Goal: Communication & Community: Share content

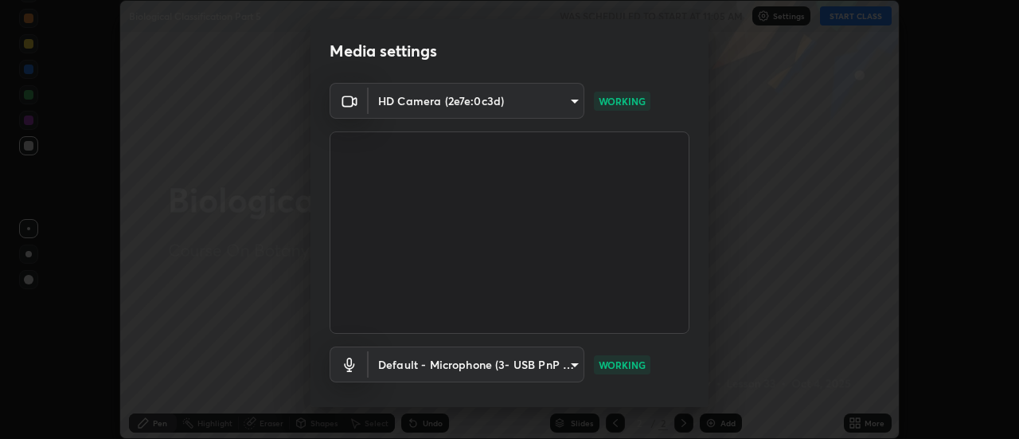
scroll to position [84, 0]
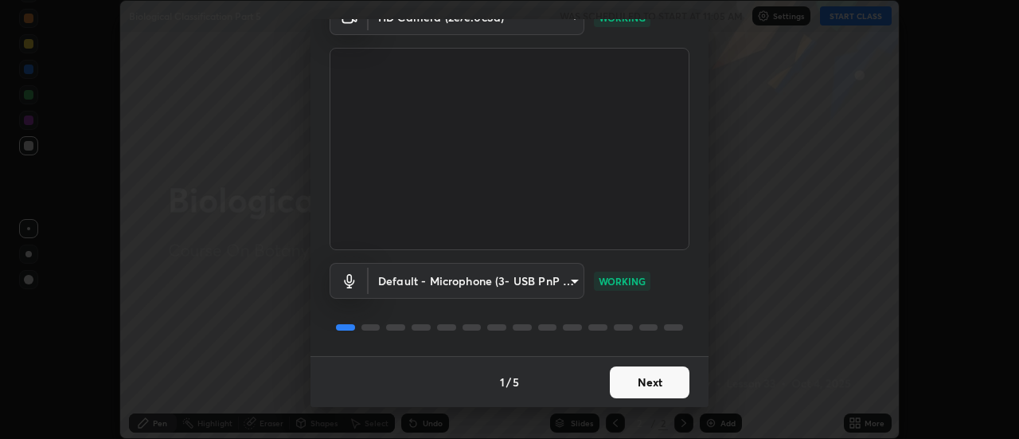
click at [620, 388] on button "Next" at bounding box center [650, 382] width 80 height 32
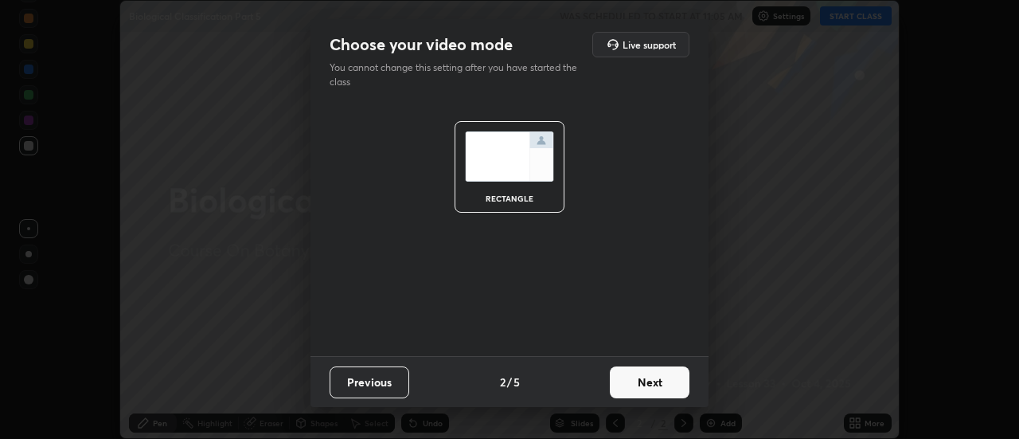
click at [627, 385] on button "Next" at bounding box center [650, 382] width 80 height 32
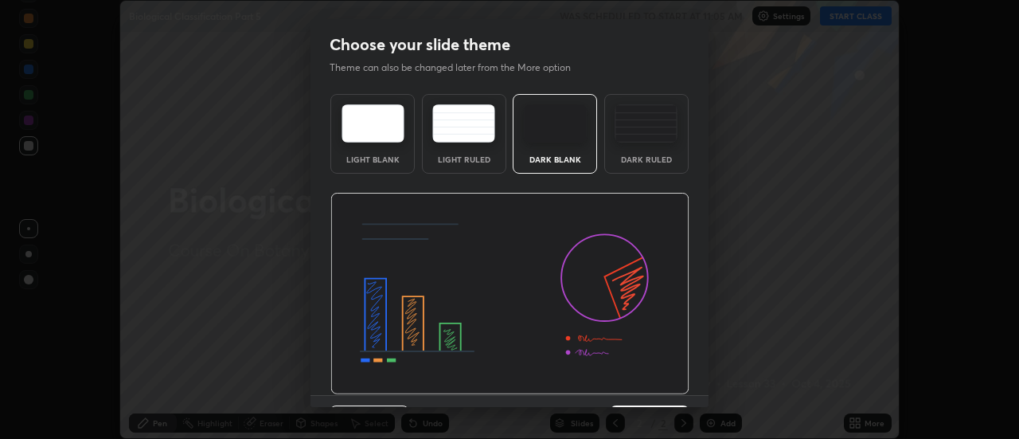
scroll to position [39, 0]
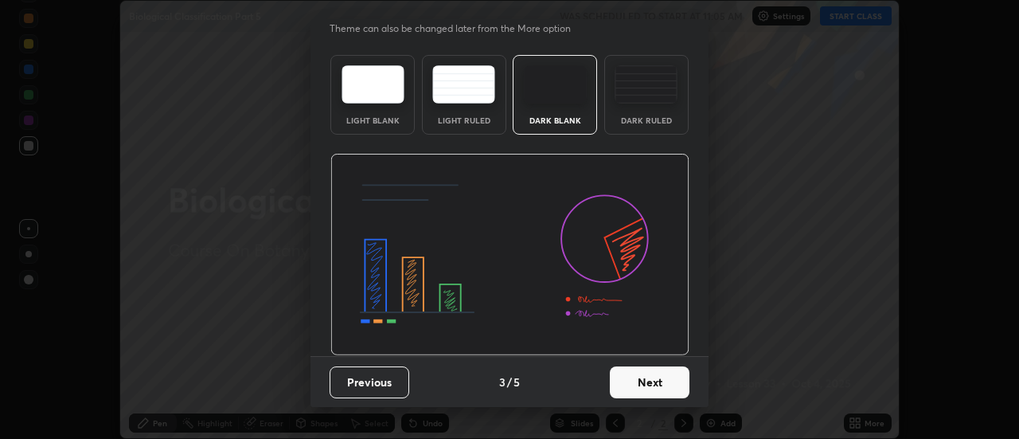
click at [631, 382] on button "Next" at bounding box center [650, 382] width 80 height 32
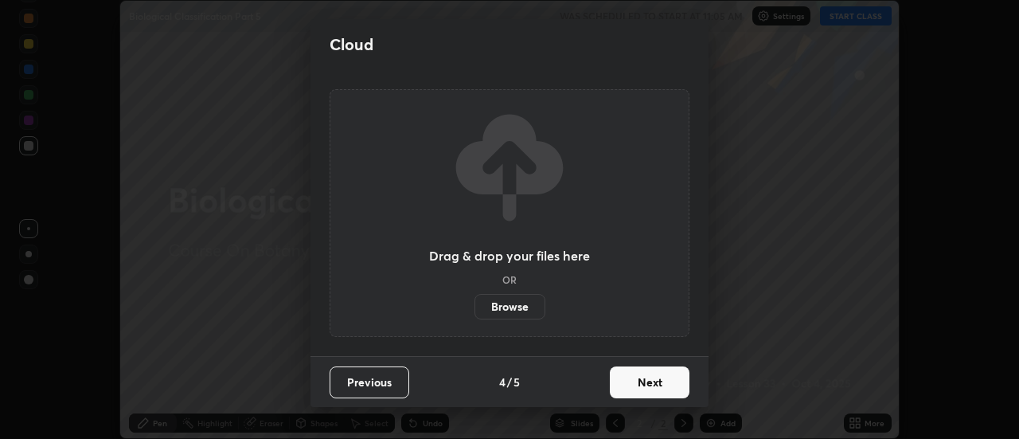
click at [627, 384] on button "Next" at bounding box center [650, 382] width 80 height 32
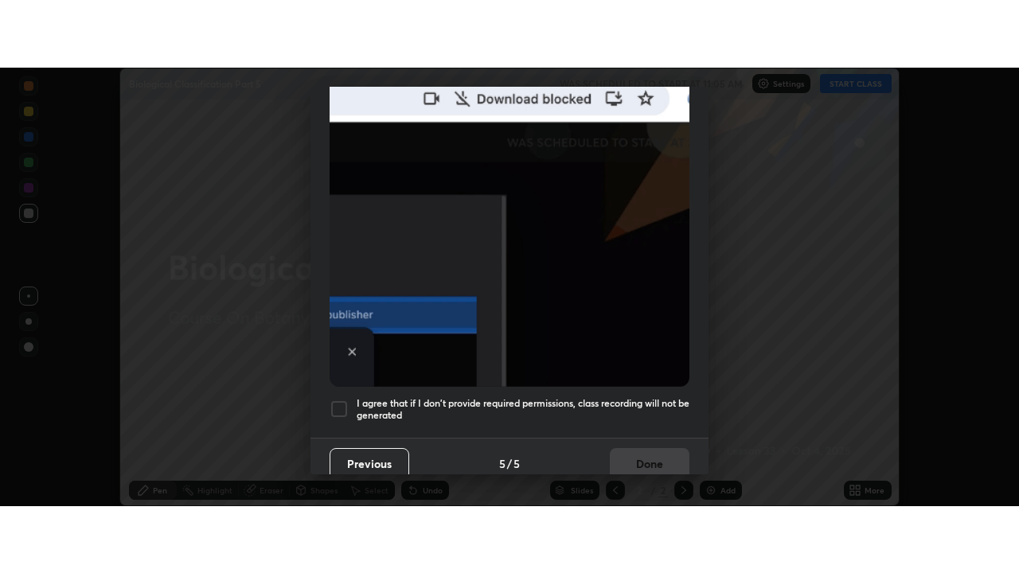
scroll to position [408, 0]
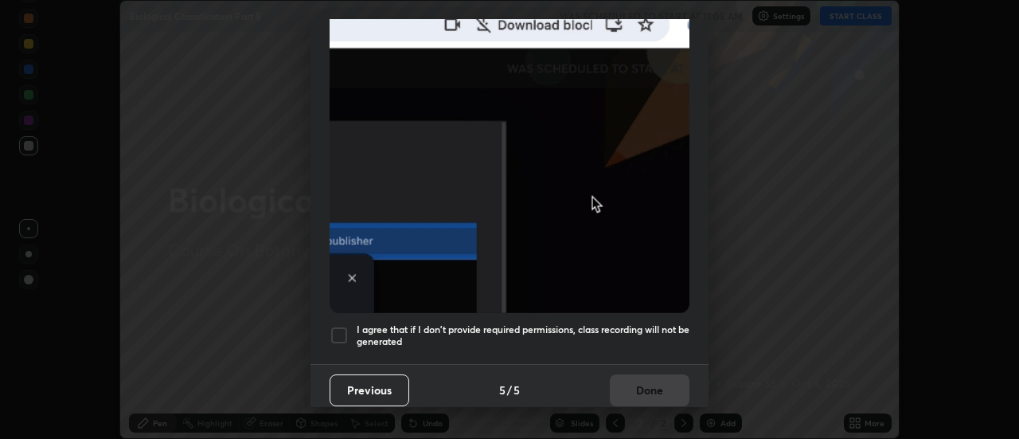
click at [341, 331] on div at bounding box center [339, 335] width 19 height 19
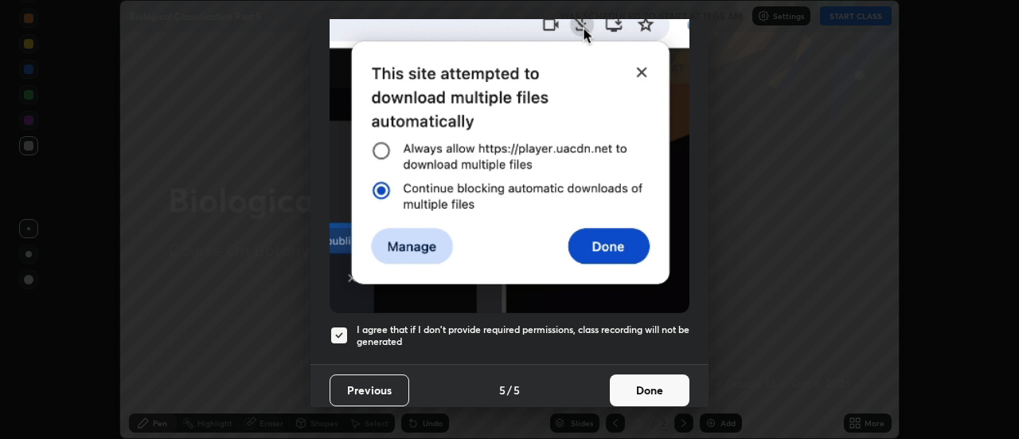
click at [635, 383] on button "Done" at bounding box center [650, 390] width 80 height 32
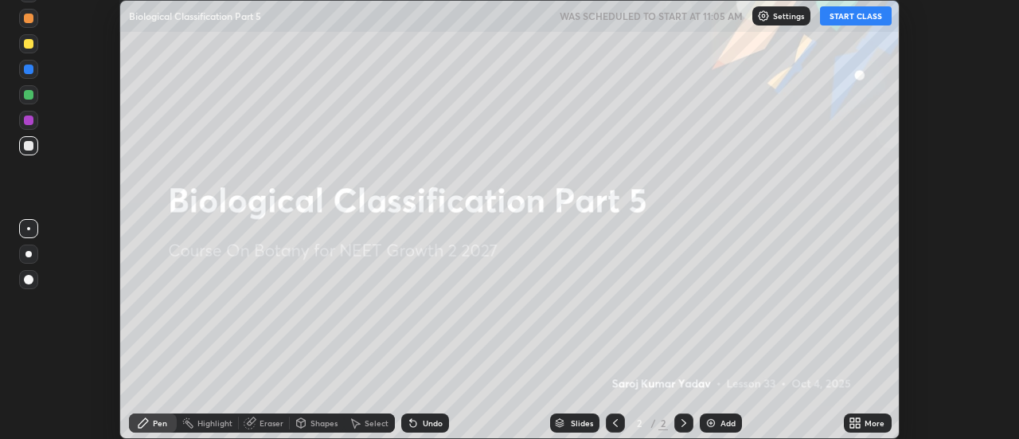
click at [859, 18] on button "START CLASS" at bounding box center [856, 15] width 72 height 19
click at [854, 425] on icon at bounding box center [852, 426] width 4 height 4
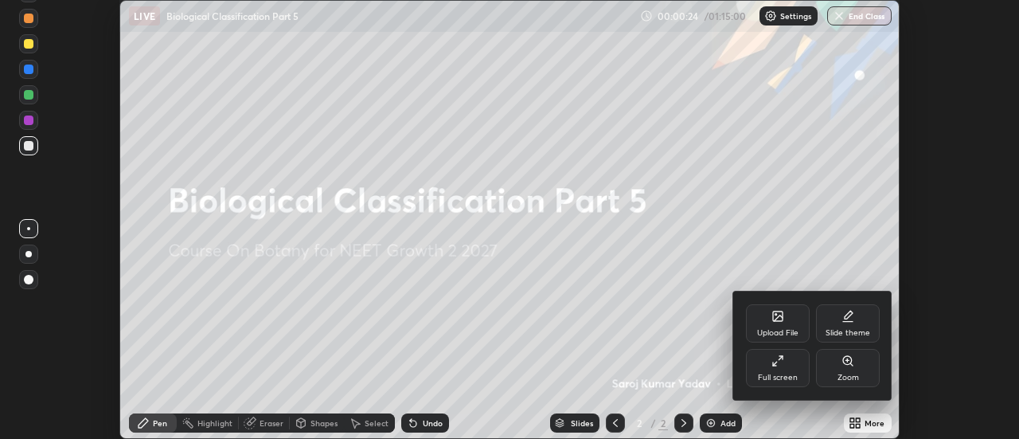
click at [792, 369] on div "Full screen" at bounding box center [778, 368] width 64 height 38
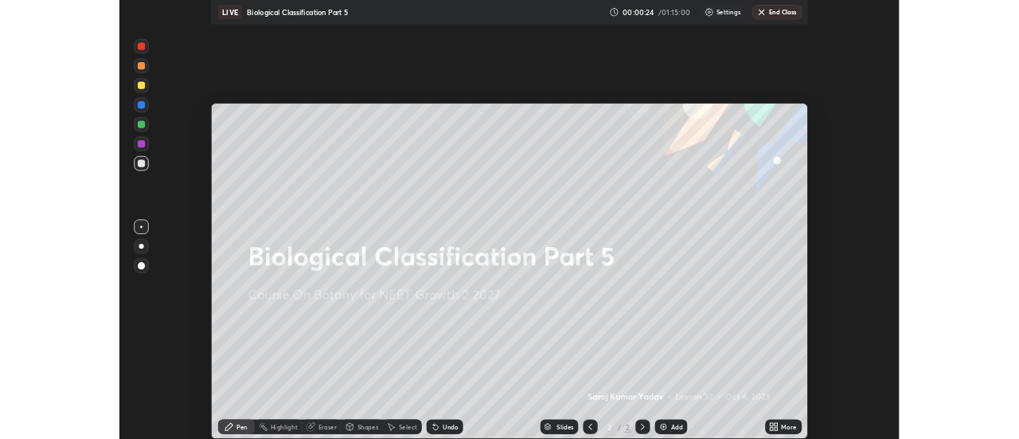
scroll to position [573, 1019]
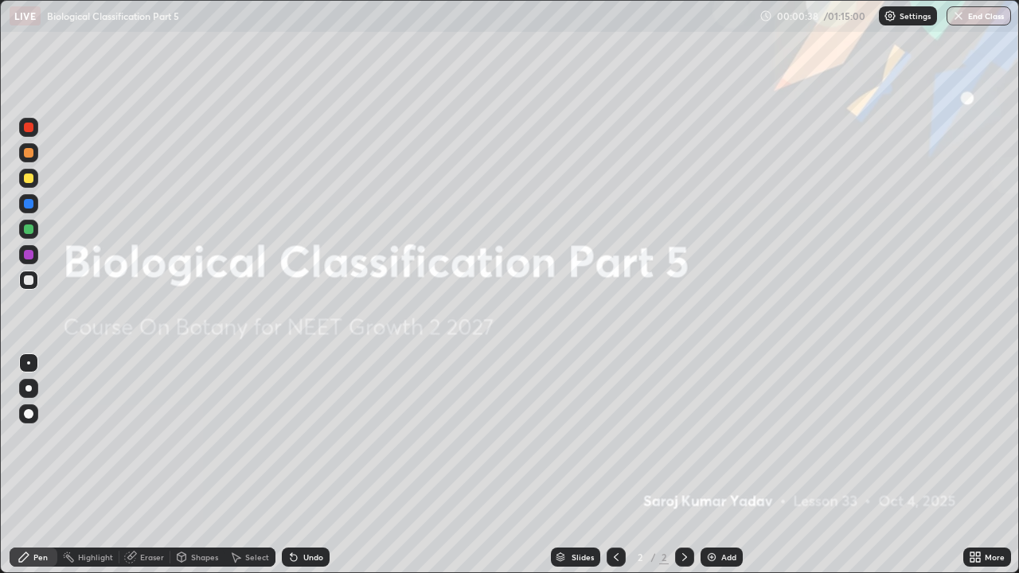
click at [977, 438] on icon at bounding box center [975, 557] width 13 height 13
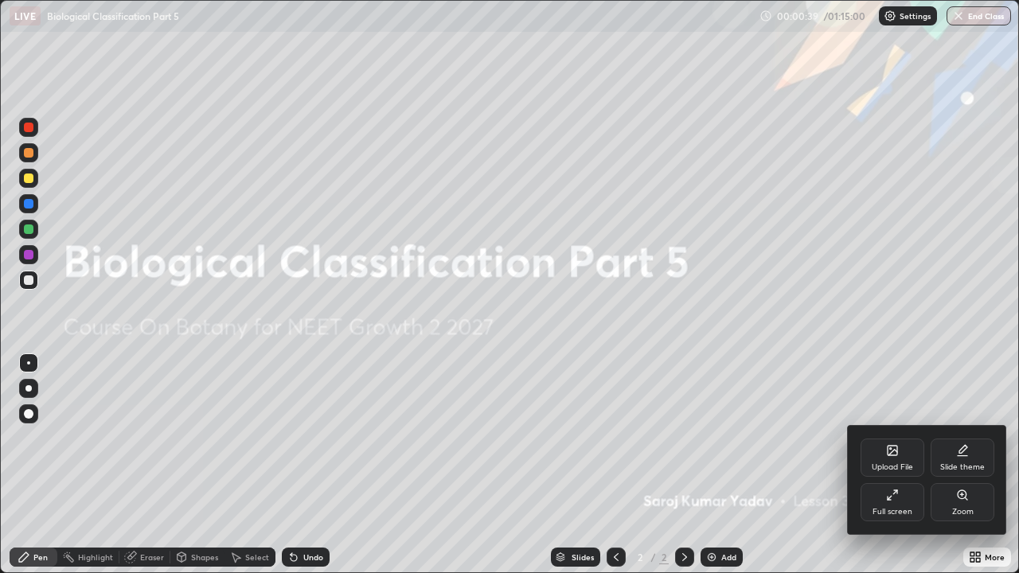
click at [901, 438] on div "Upload File" at bounding box center [893, 458] width 64 height 38
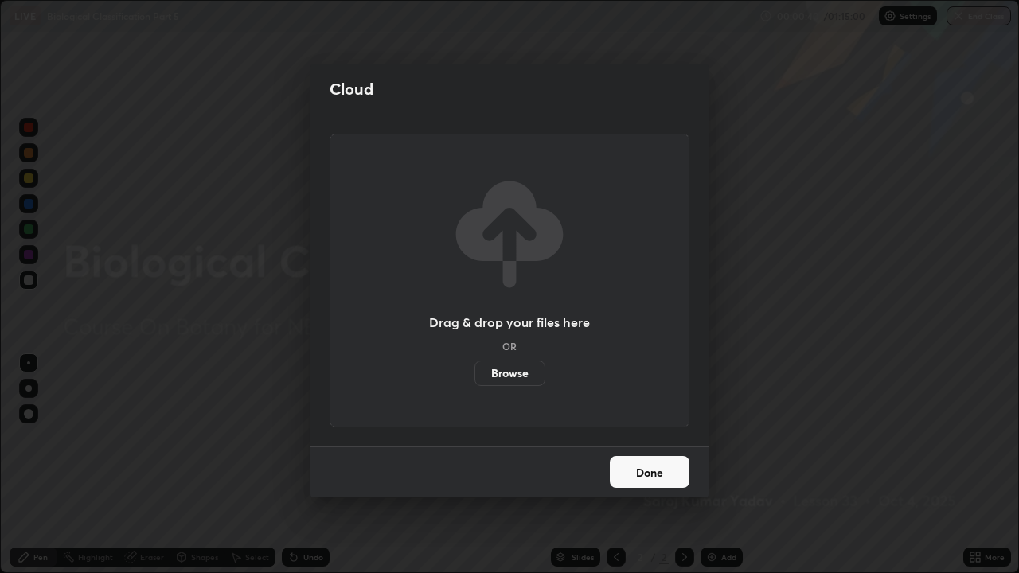
click at [521, 368] on label "Browse" at bounding box center [510, 373] width 71 height 25
click at [475, 368] on input "Browse" at bounding box center [475, 373] width 0 height 25
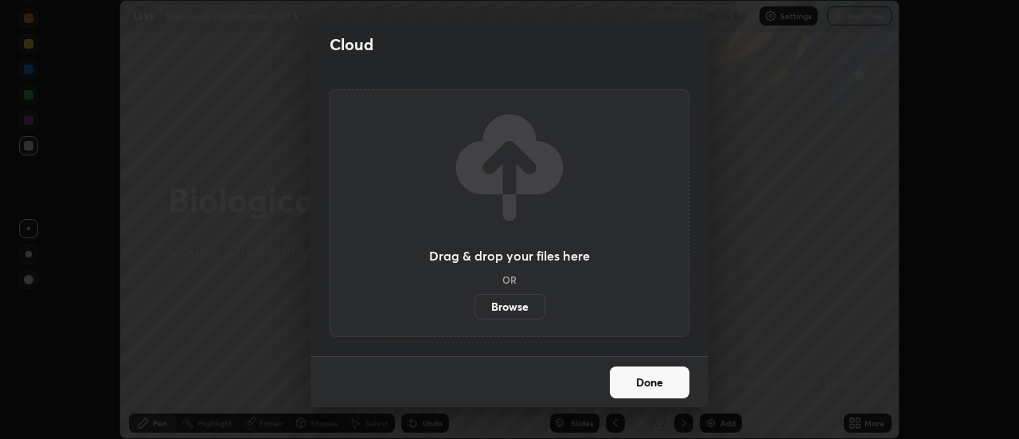
scroll to position [79183, 78603]
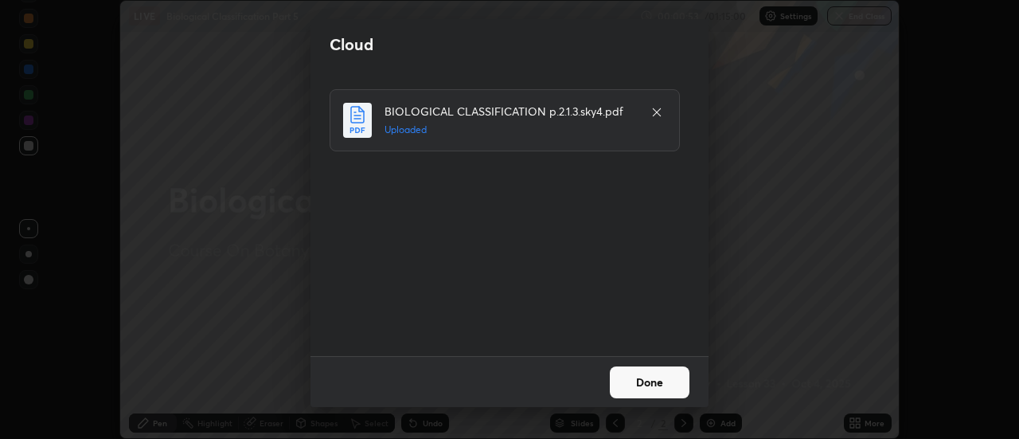
click at [631, 383] on button "Done" at bounding box center [650, 382] width 80 height 32
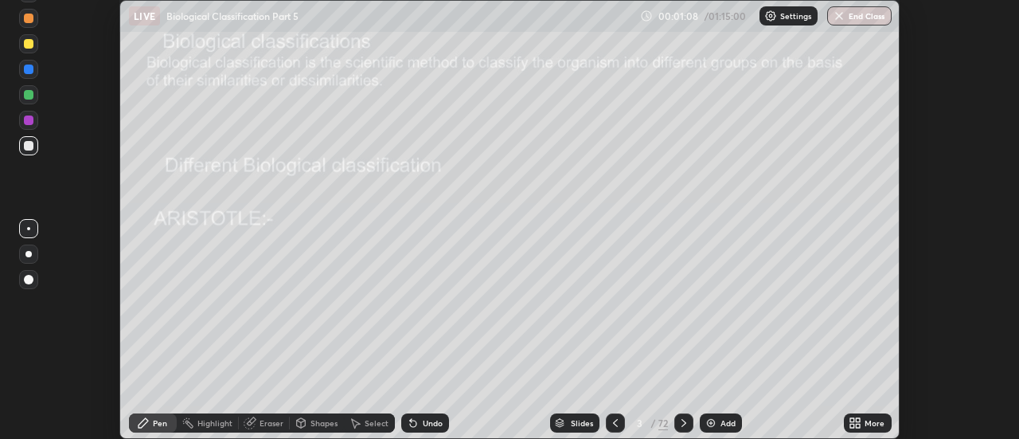
click at [854, 420] on icon at bounding box center [852, 420] width 4 height 4
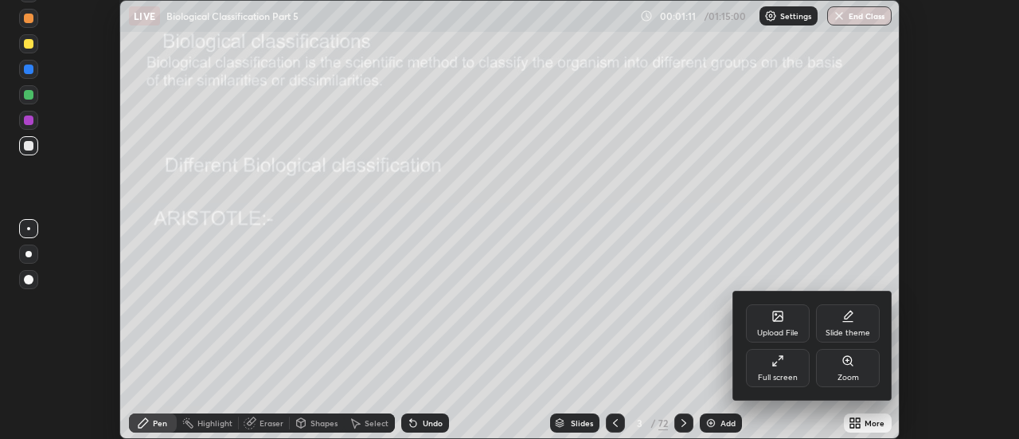
click at [676, 294] on div at bounding box center [509, 219] width 1019 height 439
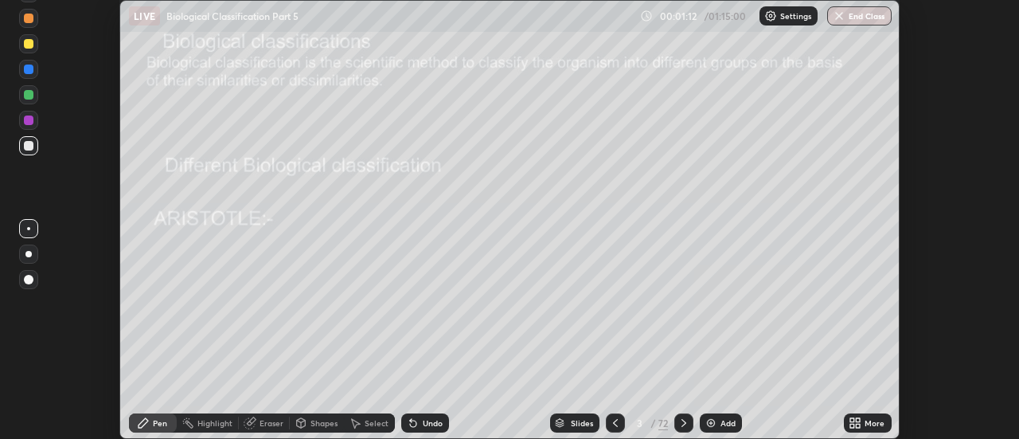
click at [574, 424] on div "Slides" at bounding box center [582, 423] width 22 height 8
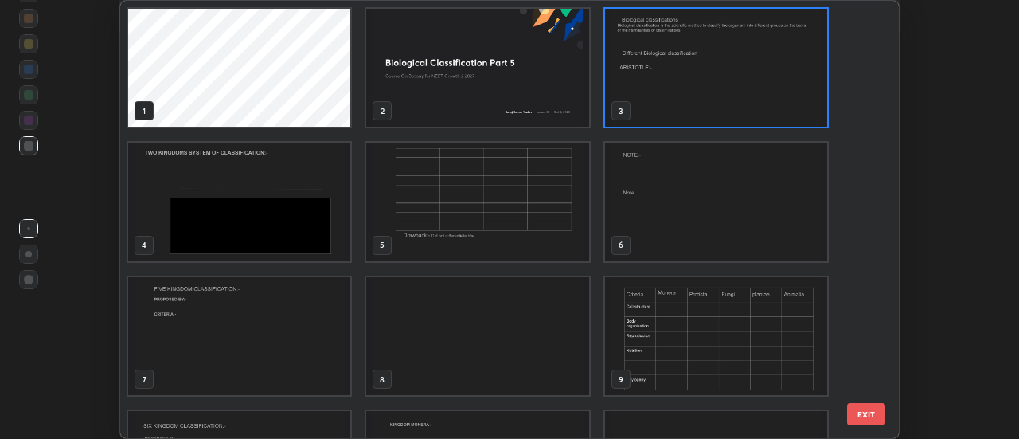
scroll to position [432, 770]
click at [482, 87] on img "grid" at bounding box center [478, 68] width 222 height 118
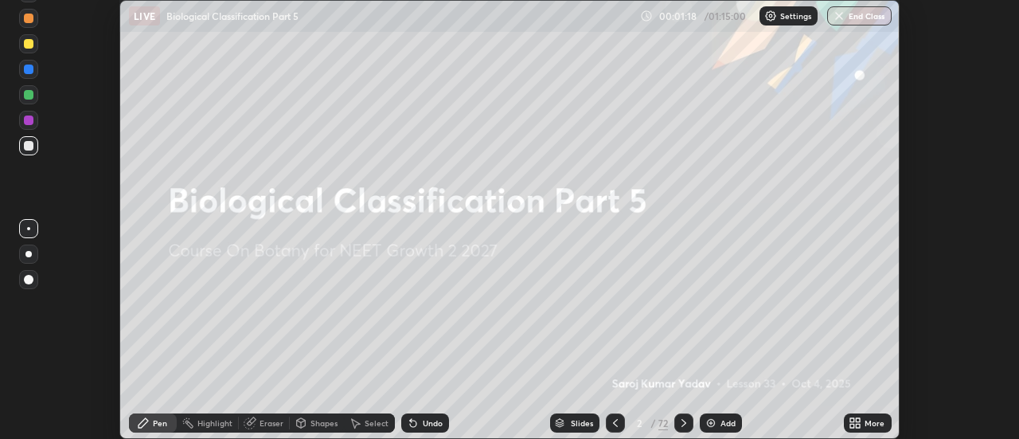
click at [857, 424] on icon at bounding box center [859, 426] width 4 height 4
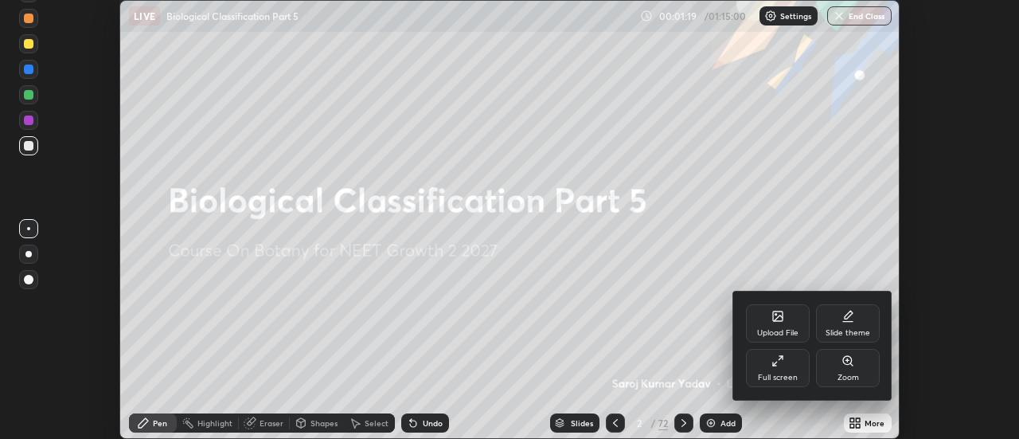
click at [779, 320] on icon at bounding box center [778, 316] width 10 height 10
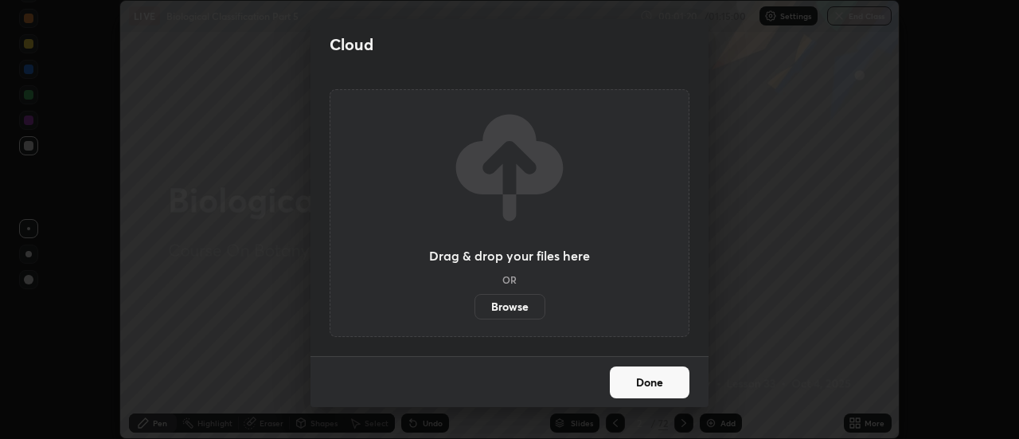
click at [520, 306] on label "Browse" at bounding box center [510, 306] width 71 height 25
click at [475, 306] on input "Browse" at bounding box center [475, 306] width 0 height 25
